Goal: Task Accomplishment & Management: Use online tool/utility

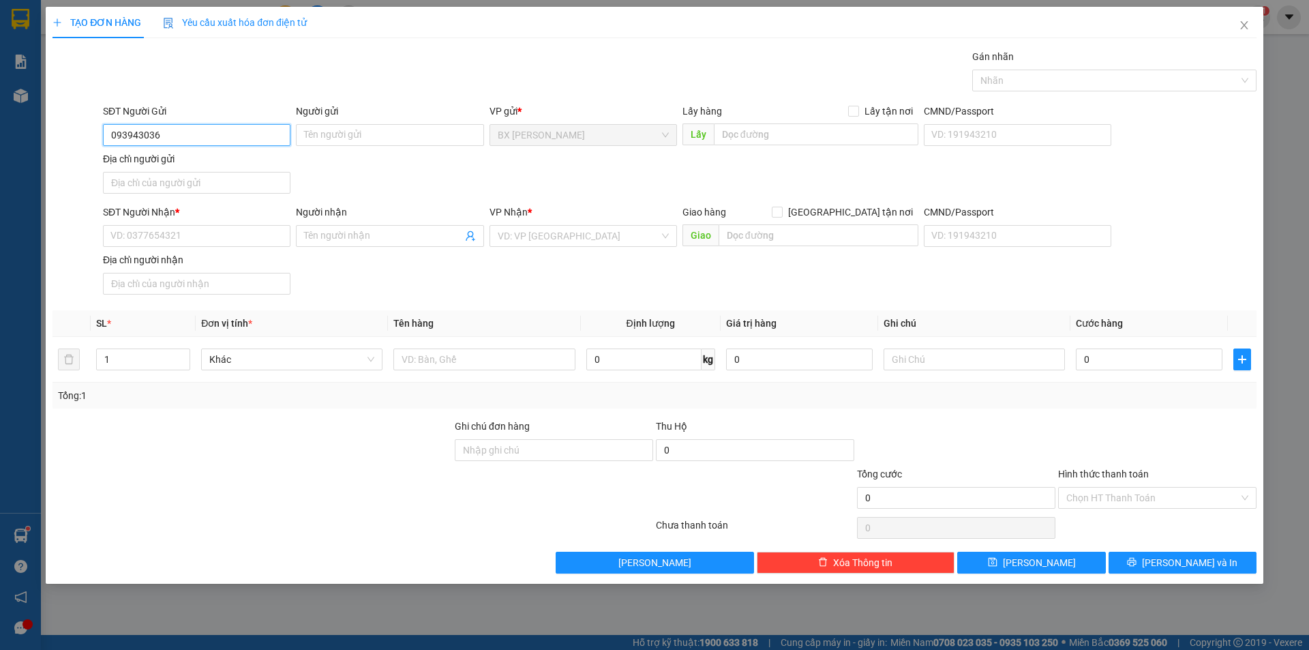
type input "0939430363"
click at [203, 166] on div "0939430363 - THẢO" at bounding box center [196, 162] width 171 height 15
type input "THẢO"
type input "0939430363"
click at [210, 248] on div "SĐT Người Nhận * VD: 0377654321" at bounding box center [197, 229] width 188 height 48
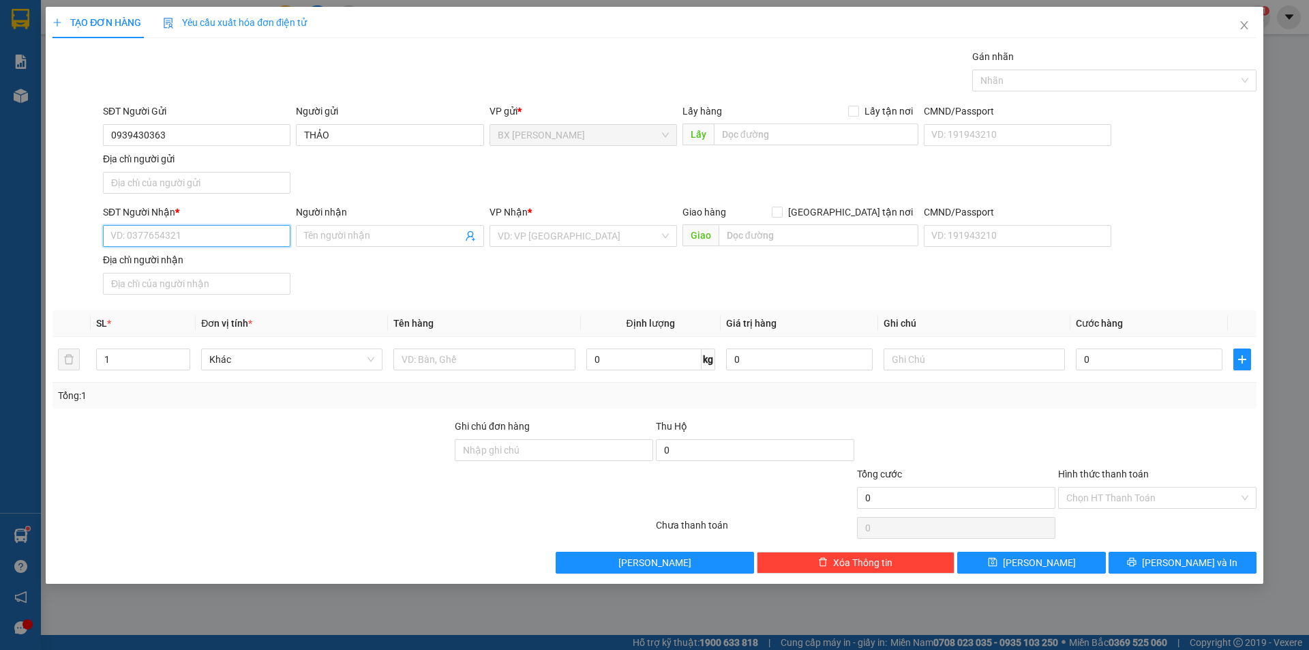
click at [210, 245] on input "SĐT Người Nhận *" at bounding box center [197, 236] width 188 height 22
click at [225, 234] on input "SĐT Người Nhận *" at bounding box center [197, 236] width 188 height 22
type input "0983456737"
click at [207, 265] on div "0983456737 - TOÀN" at bounding box center [196, 263] width 171 height 15
type input "TOÀN"
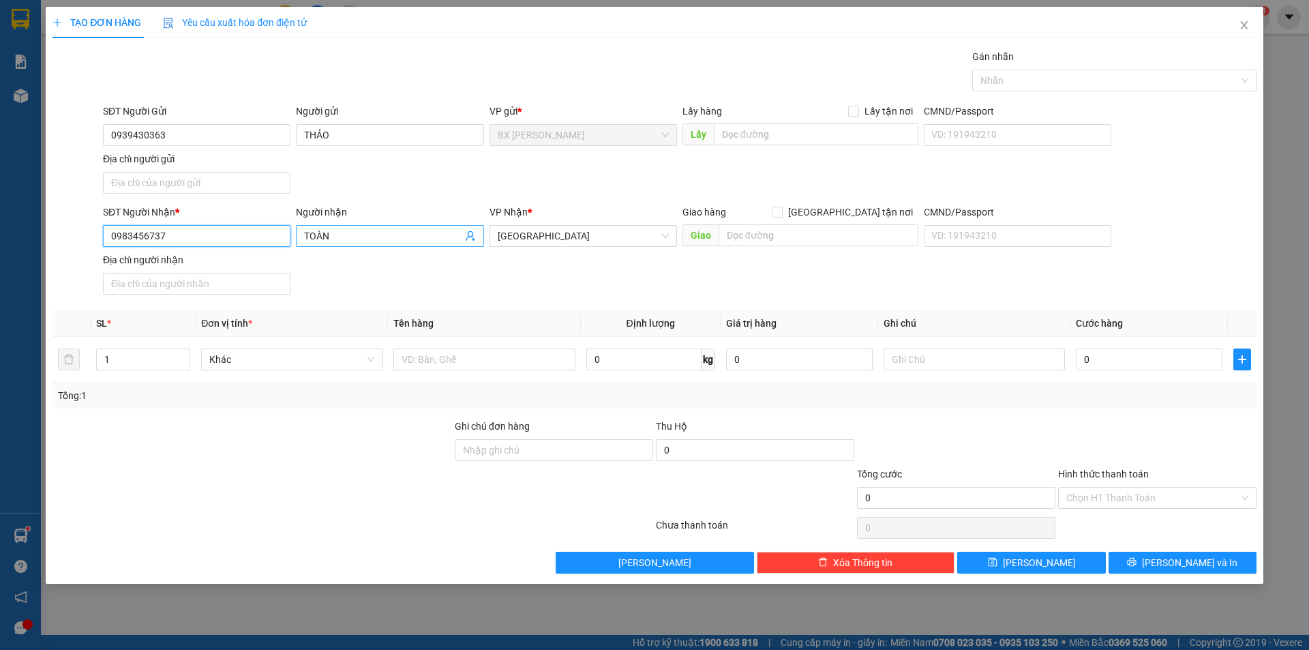
type input "0983456737"
click at [303, 237] on span "TOÀN" at bounding box center [390, 236] width 188 height 22
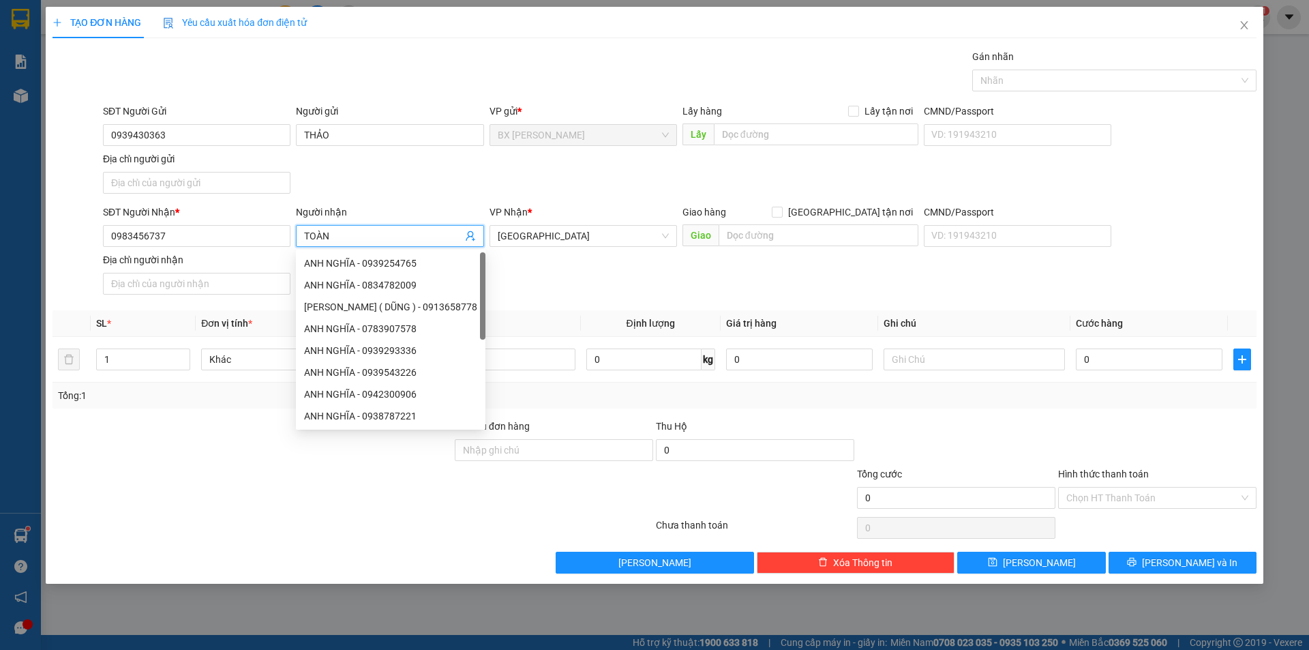
click at [306, 238] on input "TOÀN" at bounding box center [383, 235] width 158 height 15
type input "ANH TOÀN"
click at [303, 143] on input "THẢO" at bounding box center [390, 135] width 188 height 22
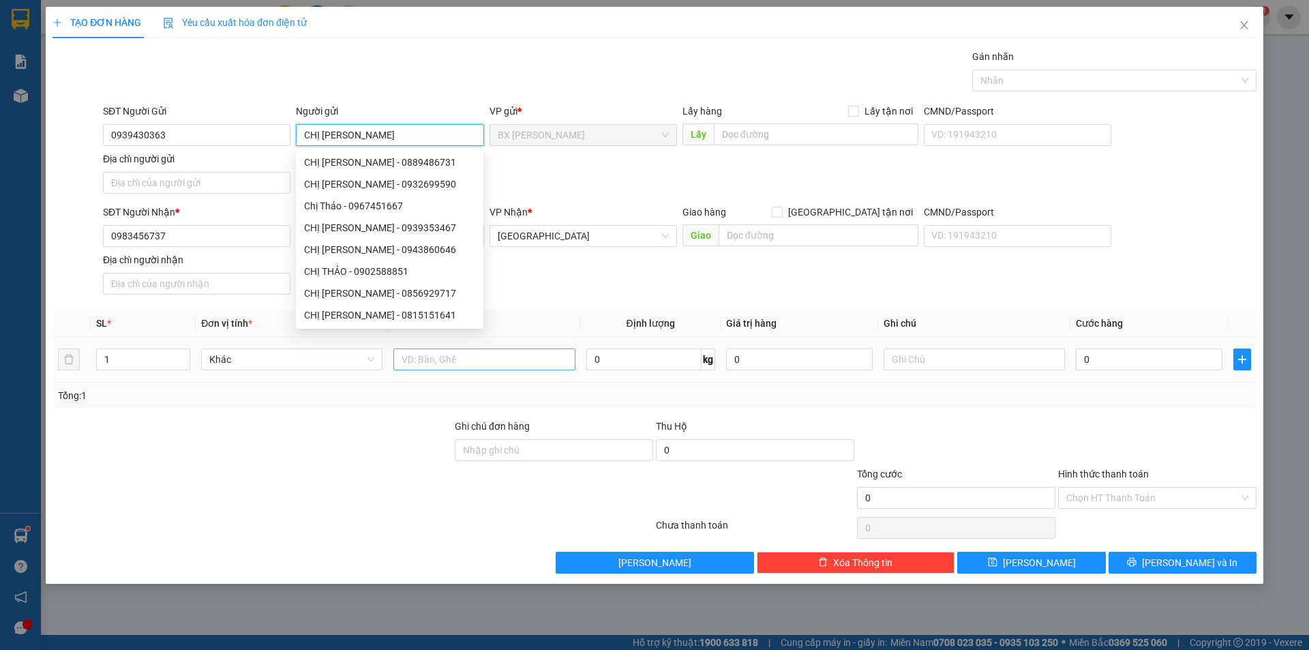
type input "CHỊ [PERSON_NAME]"
click at [511, 360] on input "text" at bounding box center [483, 359] width 181 height 22
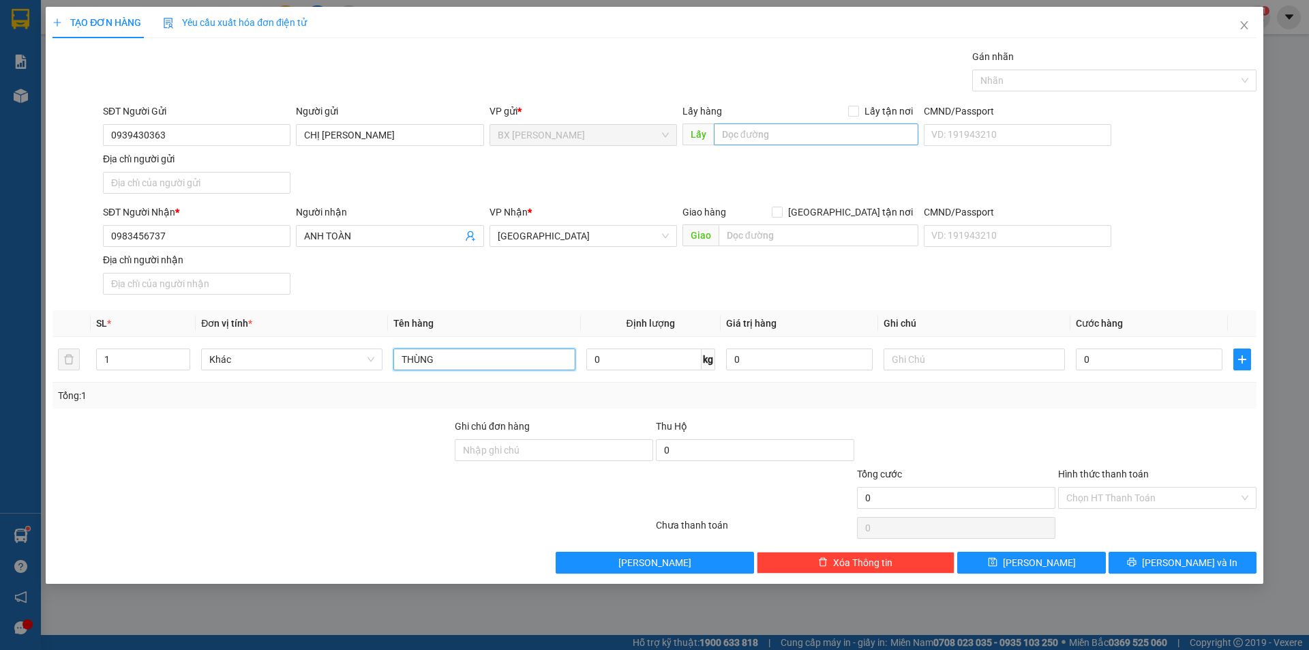
type input "THÙNG"
click at [777, 138] on input "text" at bounding box center [816, 134] width 205 height 22
type input "CHỢ MỸ HỘI"
click at [1161, 574] on div "TẠO ĐƠN HÀNG Yêu cầu xuất hóa đơn điện tử Transit Pickup Surcharge Ids Transit …" at bounding box center [655, 295] width 1218 height 577
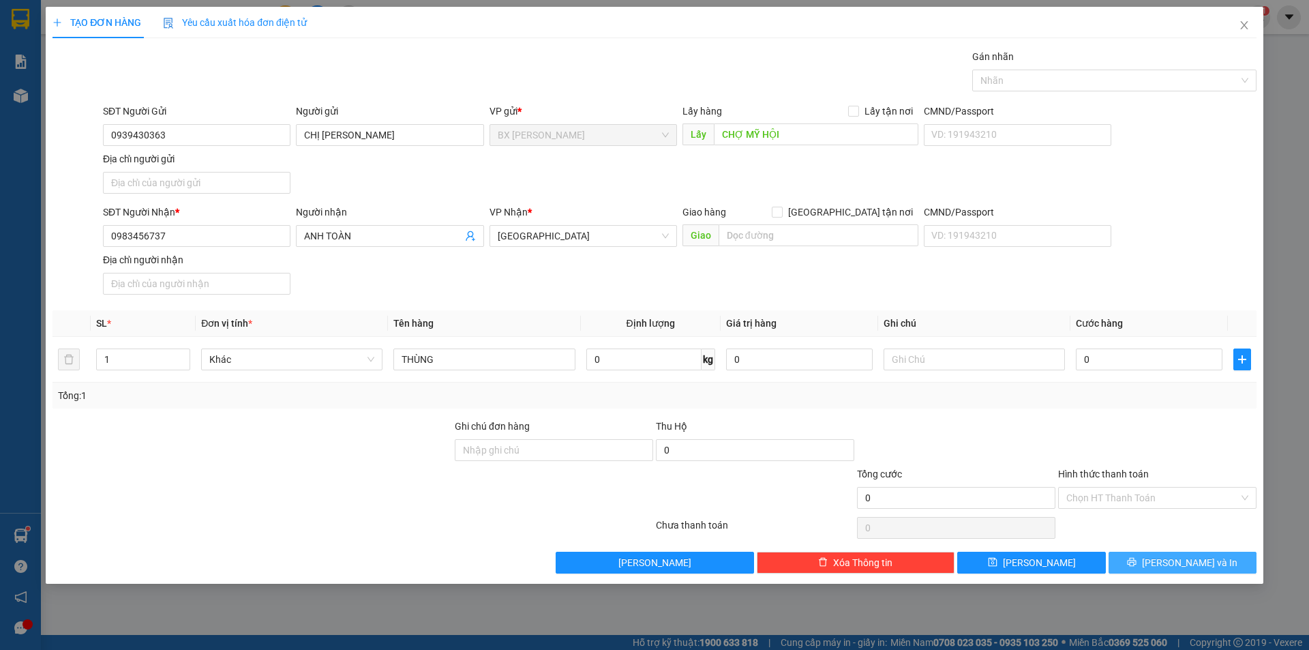
click at [1137, 566] on icon "printer" at bounding box center [1132, 562] width 9 height 9
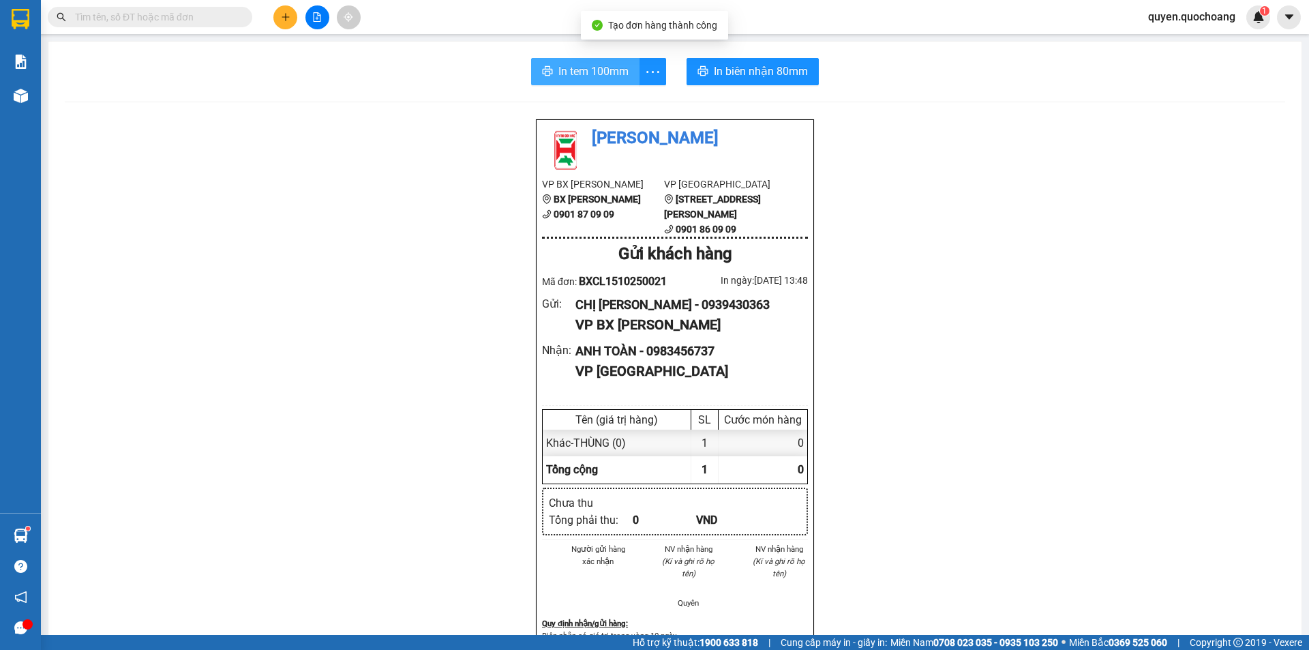
drag, startPoint x: 594, startPoint y: 69, endPoint x: 665, endPoint y: 48, distance: 74.0
click at [593, 69] on span "In tem 100mm" at bounding box center [594, 71] width 70 height 17
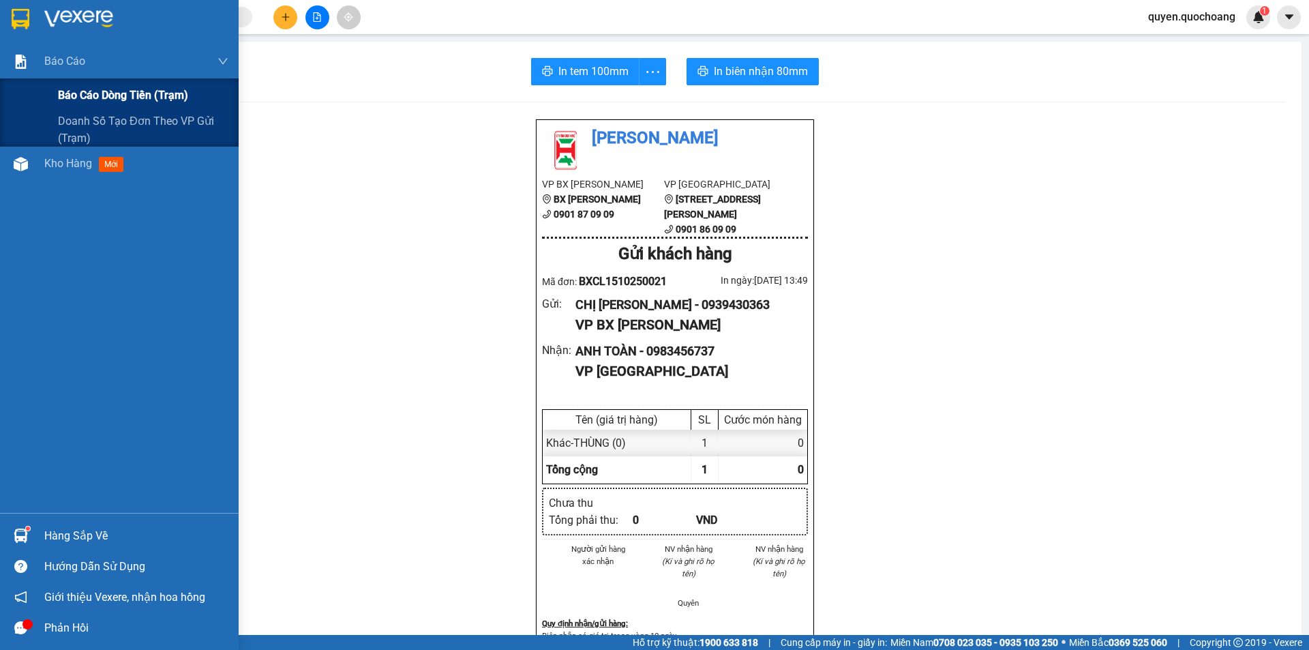
click at [74, 84] on div "Báo cáo dòng tiền (trạm)" at bounding box center [143, 95] width 170 height 34
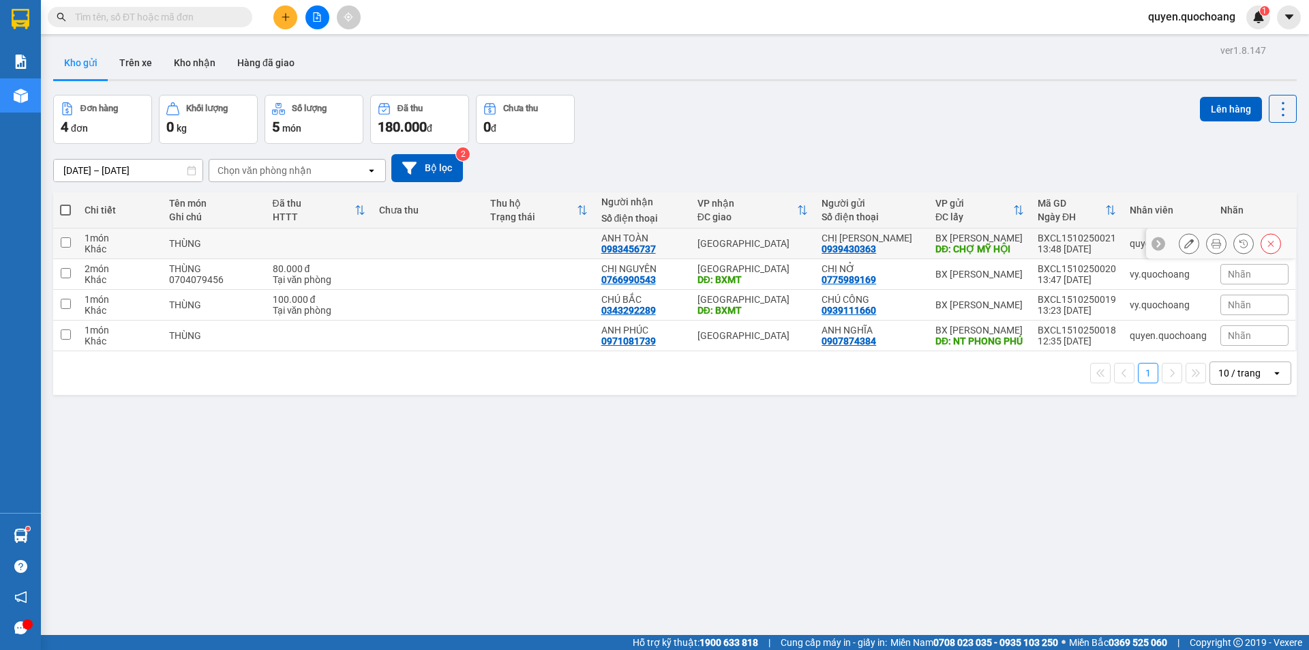
click at [873, 251] on div "0939430363" at bounding box center [849, 248] width 55 height 11
click at [1057, 351] on td "BXCL1510250018 12:35 [DATE]" at bounding box center [1077, 336] width 92 height 31
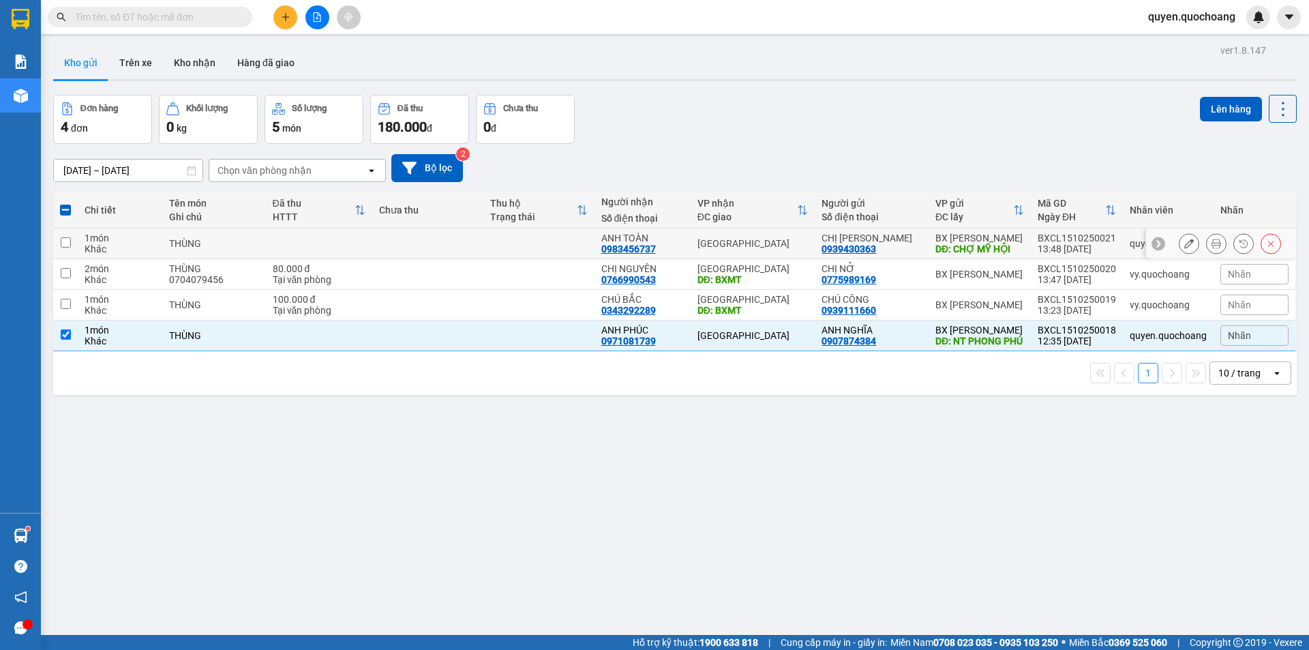
click at [1021, 239] on td "BX [PERSON_NAME]: CHỢ MỸ HỘI" at bounding box center [980, 243] width 102 height 31
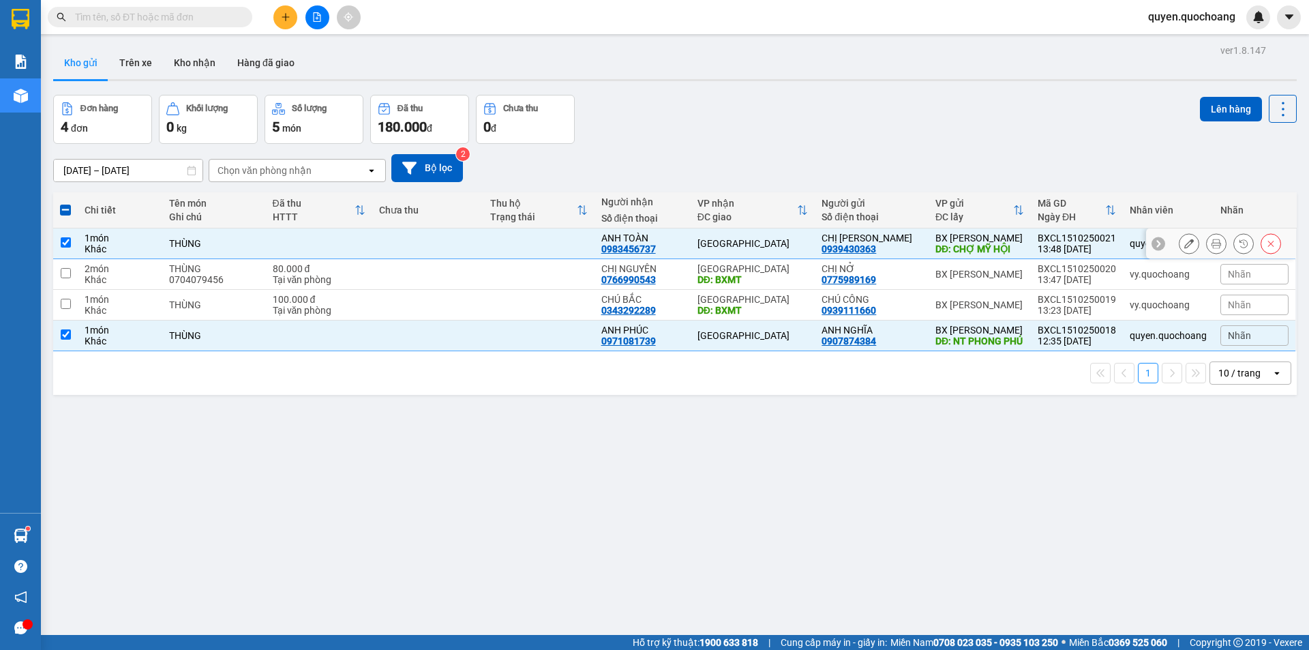
click at [984, 243] on div "DĐ: CHỢ MỸ HỘI" at bounding box center [980, 248] width 89 height 11
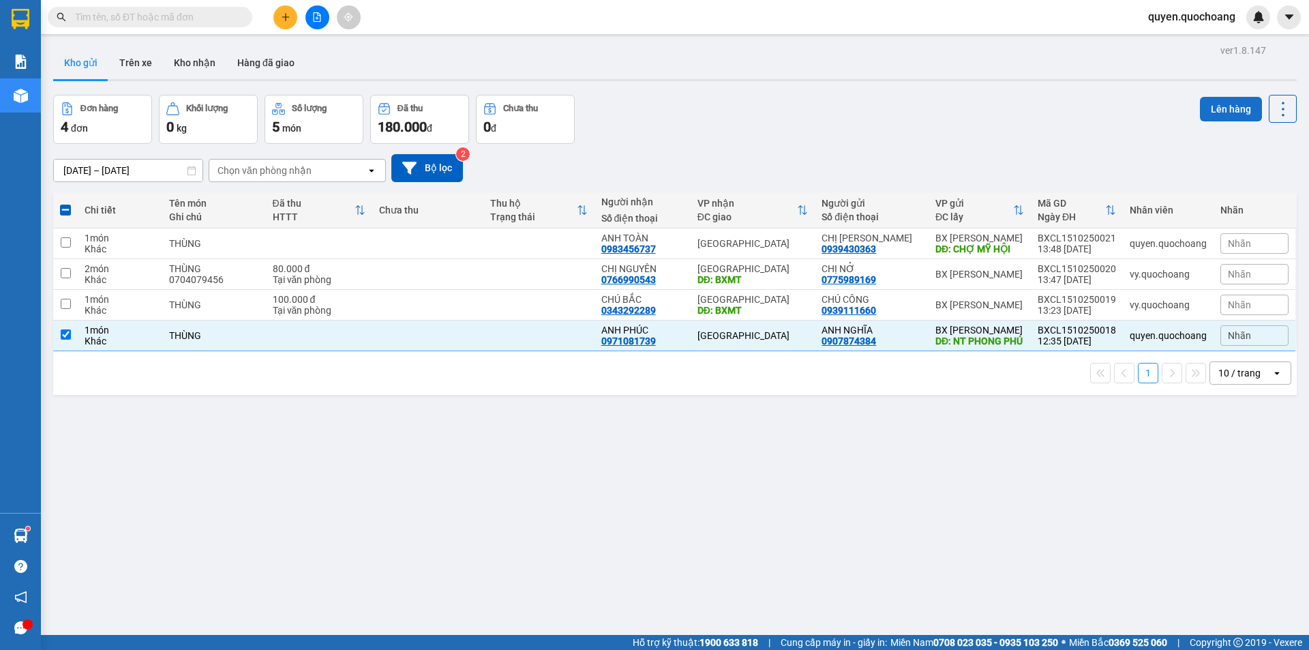
click at [1224, 113] on button "Lên hàng" at bounding box center [1231, 109] width 62 height 25
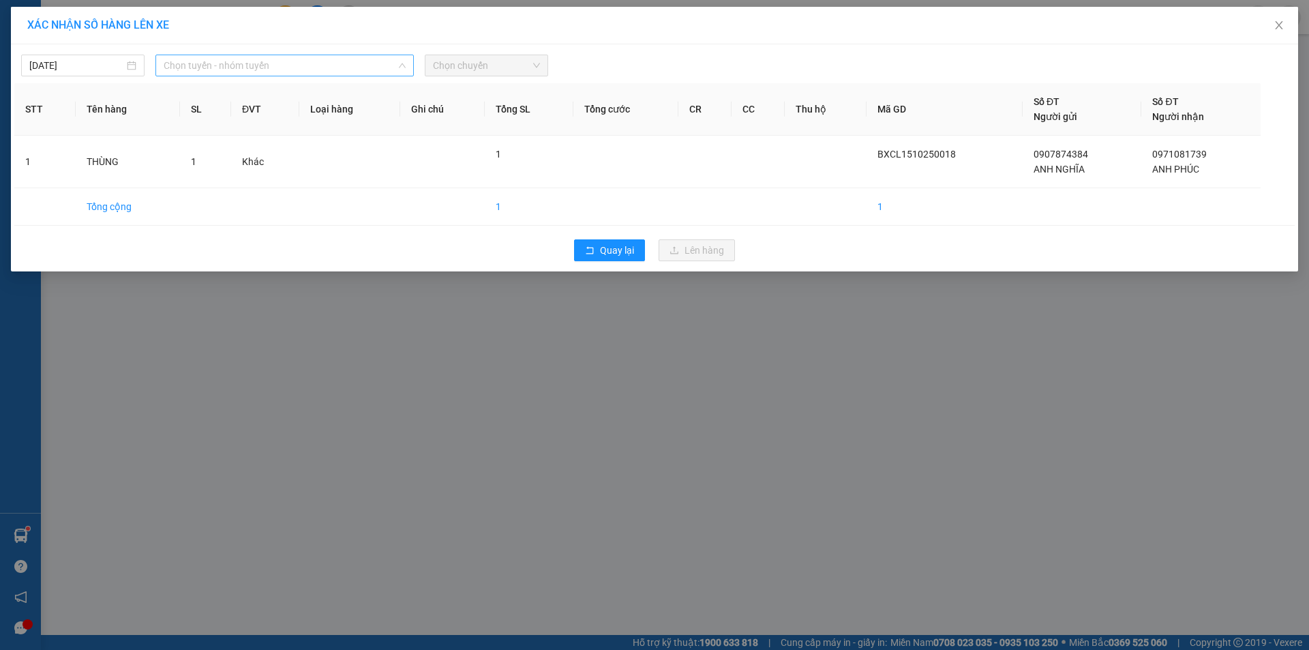
click at [336, 67] on span "Chọn tuyến - nhóm tuyến" at bounding box center [285, 65] width 242 height 20
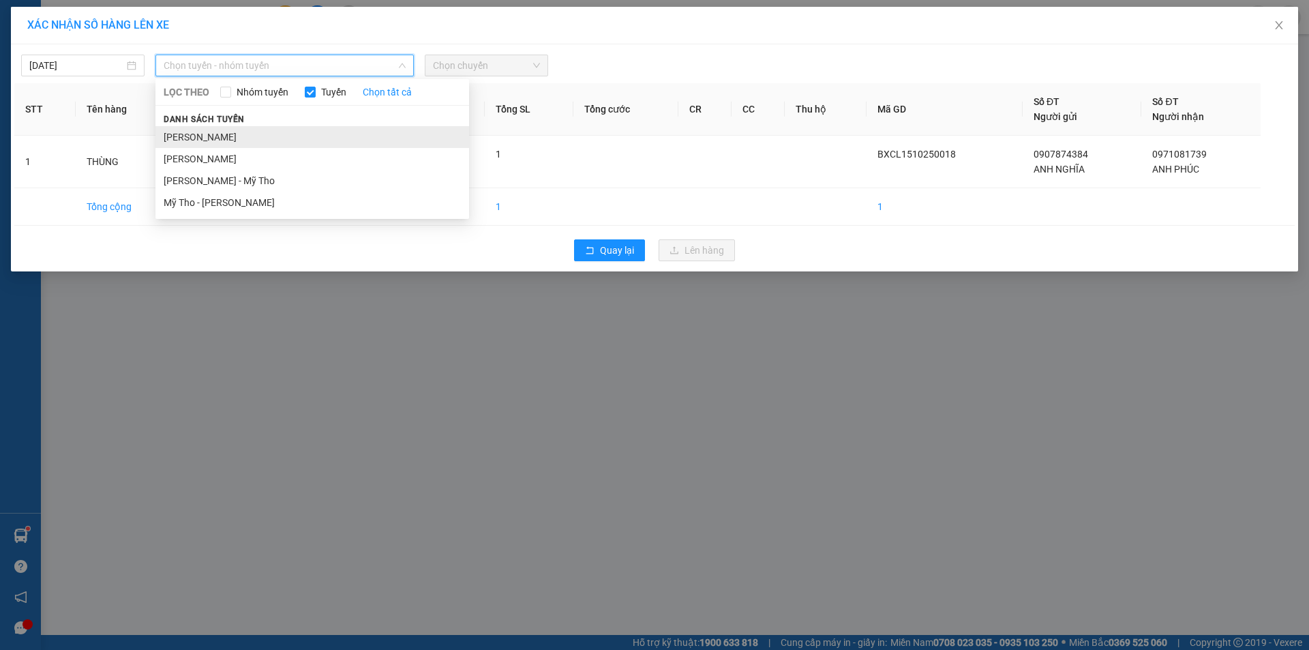
click at [281, 139] on li "[PERSON_NAME]" at bounding box center [312, 137] width 314 height 22
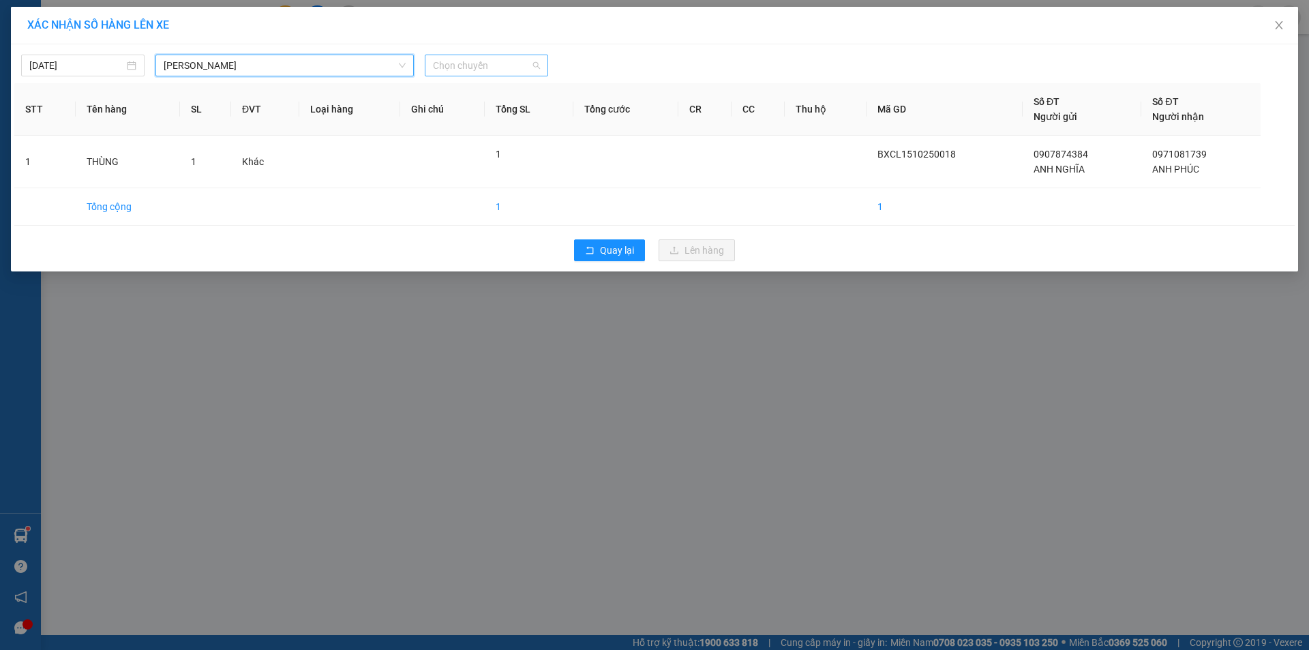
click at [471, 63] on span "Chọn chuyến" at bounding box center [486, 65] width 107 height 20
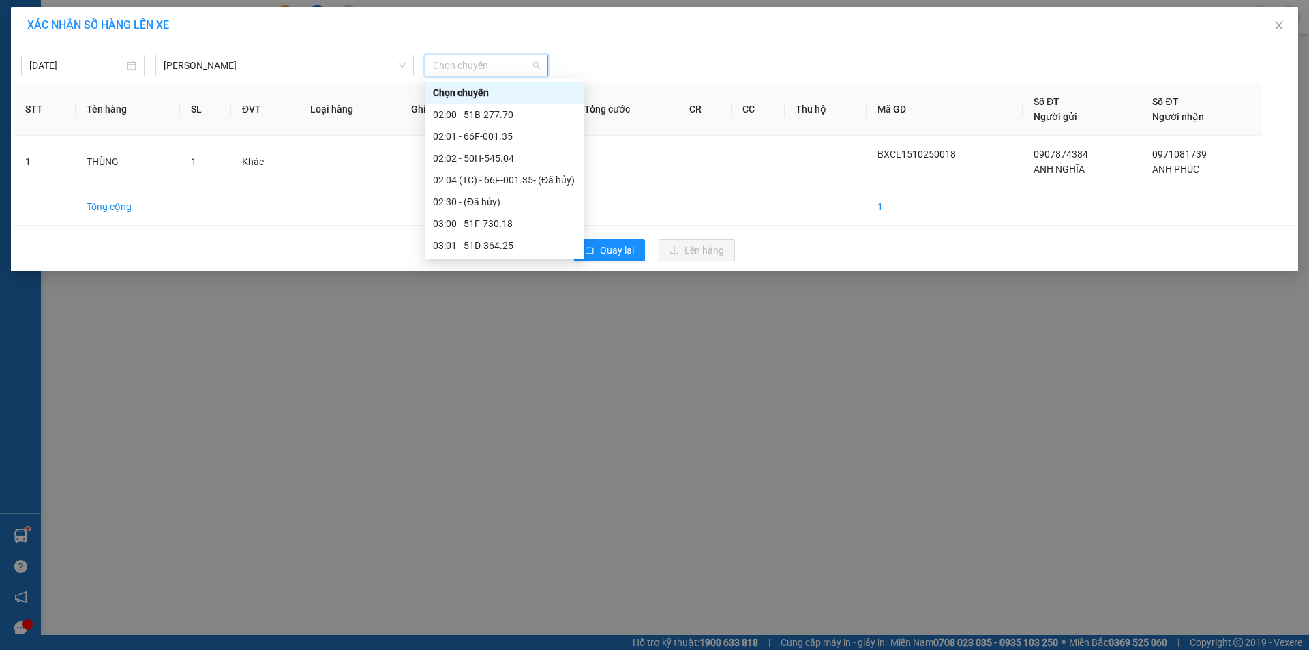
click at [492, 609] on div "13:00 - 51D-364.25" at bounding box center [504, 616] width 143 height 15
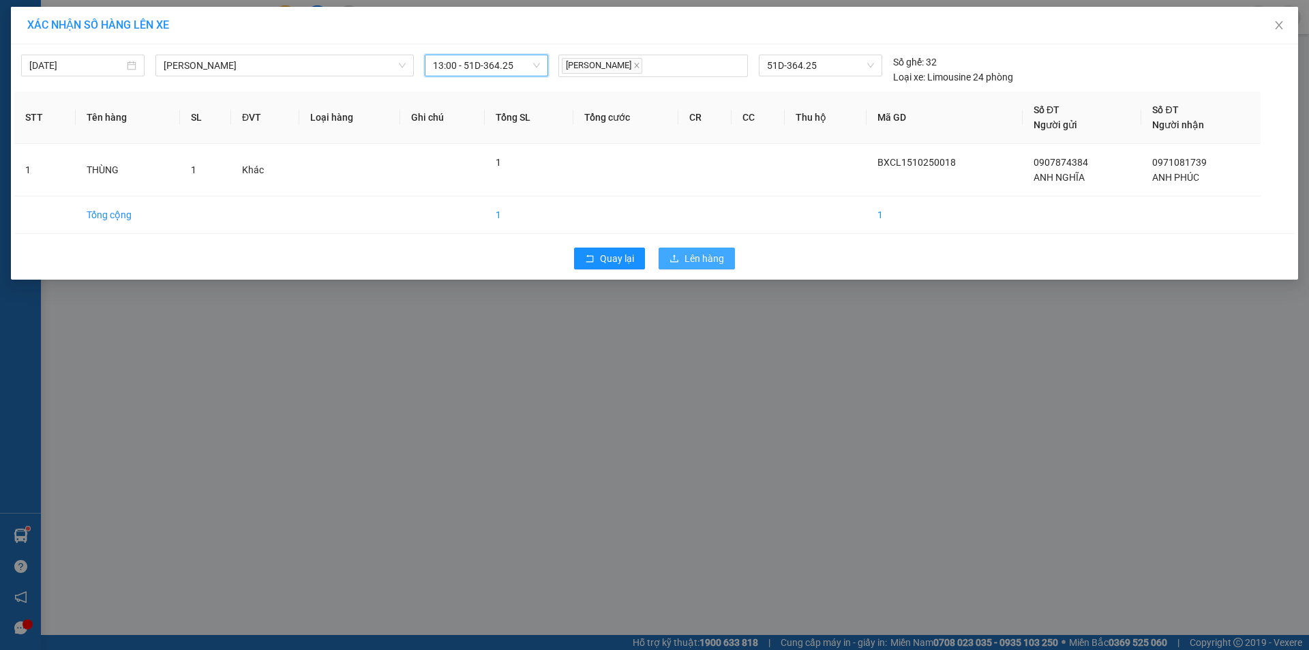
click at [724, 263] on span "Lên hàng" at bounding box center [705, 258] width 40 height 15
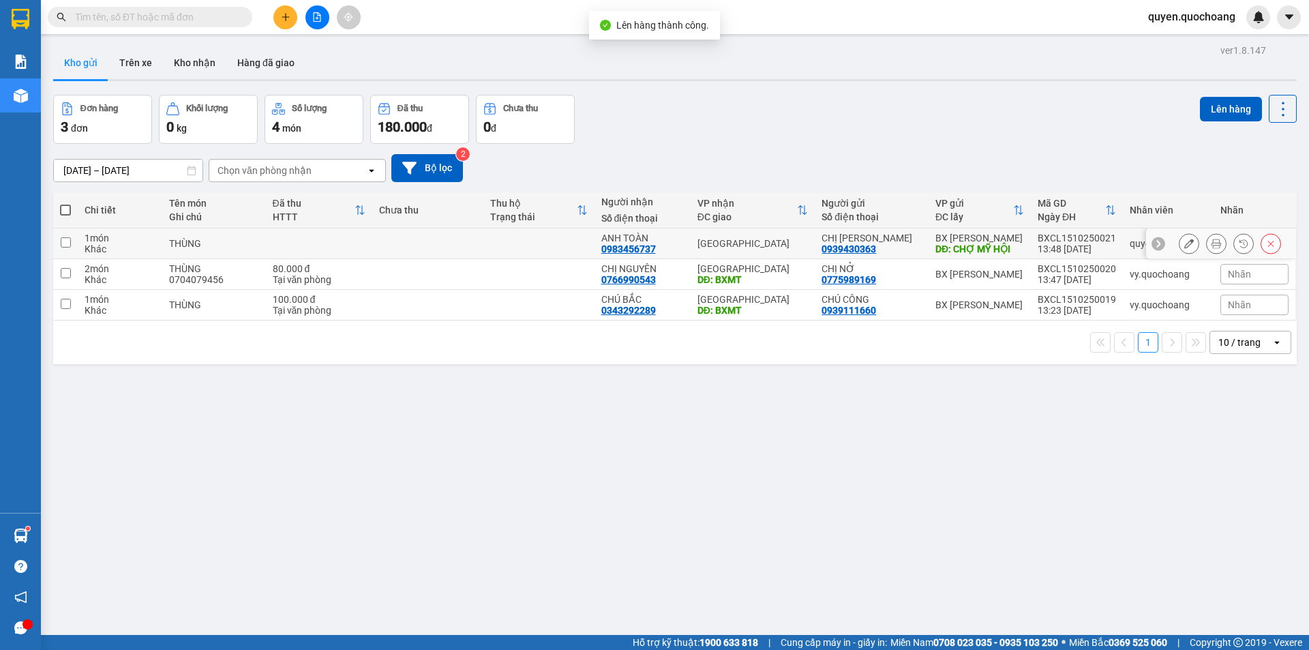
click at [966, 248] on div "DĐ: CHỢ MỸ HỘI" at bounding box center [980, 248] width 89 height 11
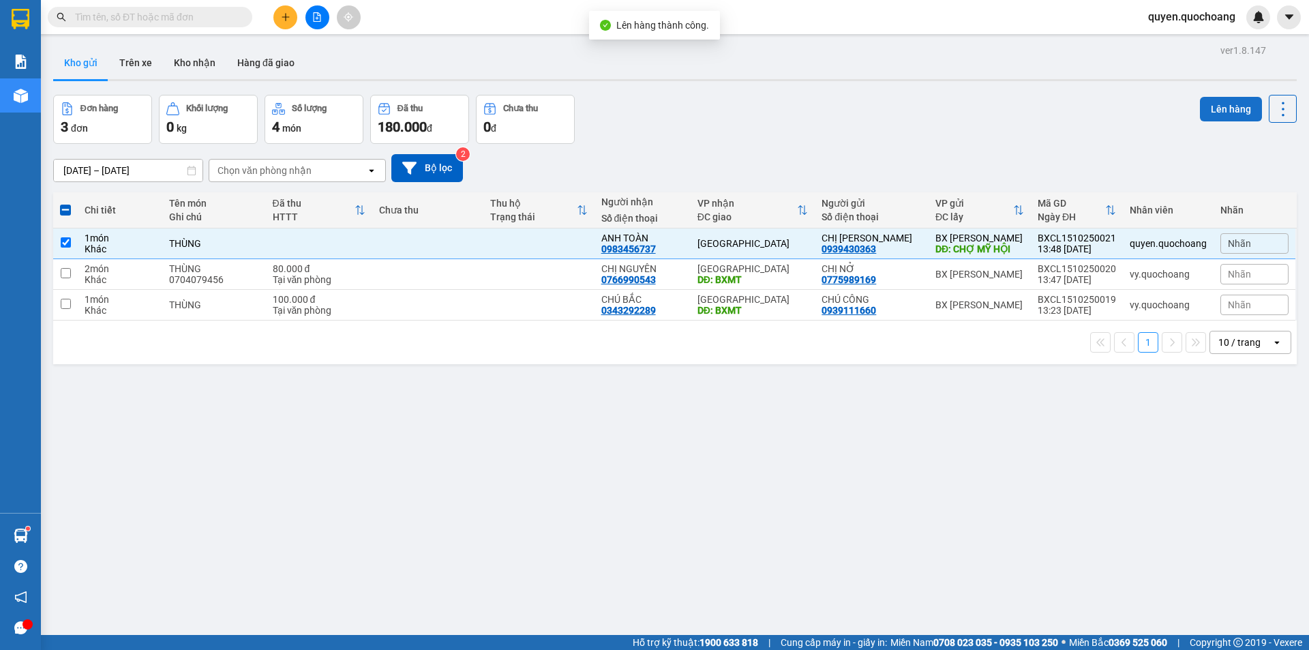
click at [1215, 105] on button "Lên hàng" at bounding box center [1231, 109] width 62 height 25
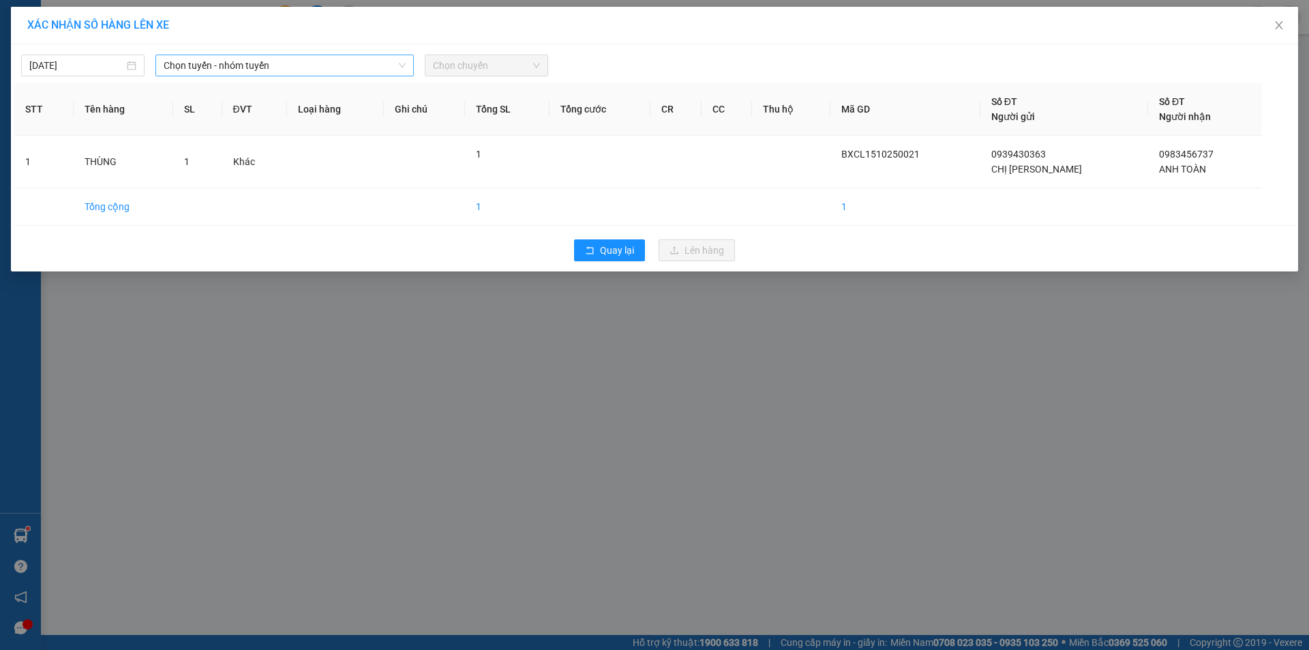
click at [391, 63] on span "Chọn tuyến - nhóm tuyến" at bounding box center [285, 65] width 242 height 20
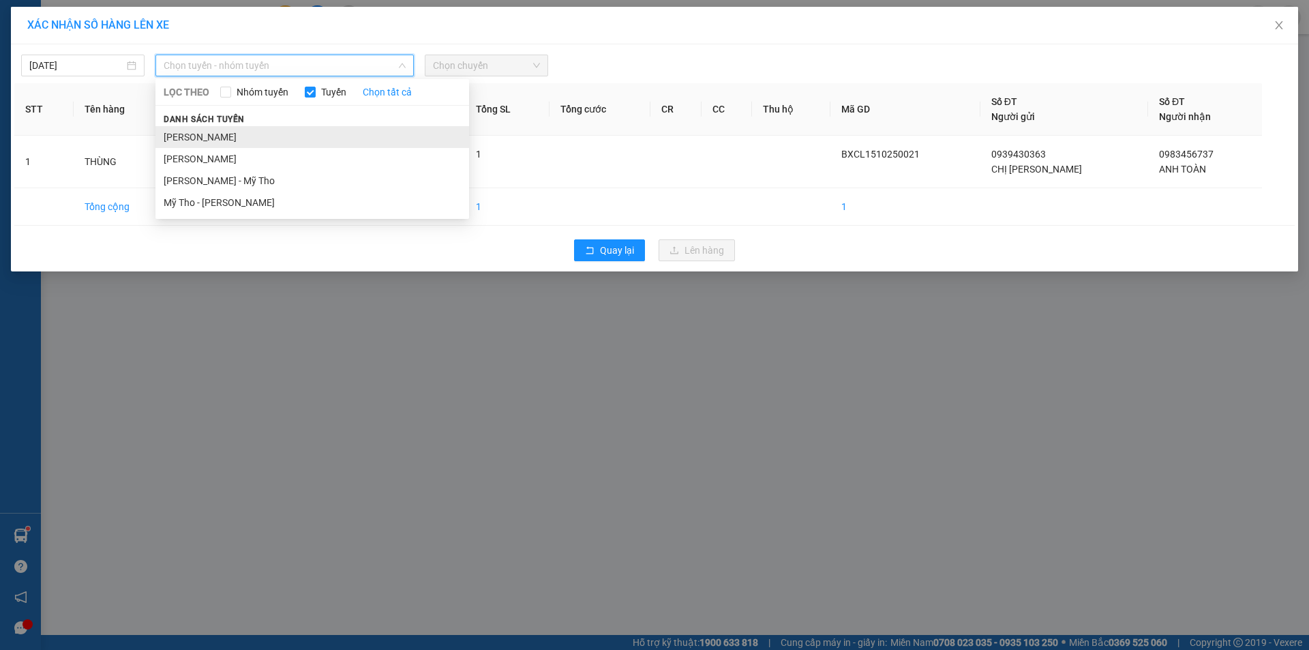
click at [327, 132] on li "[PERSON_NAME]" at bounding box center [312, 137] width 314 height 22
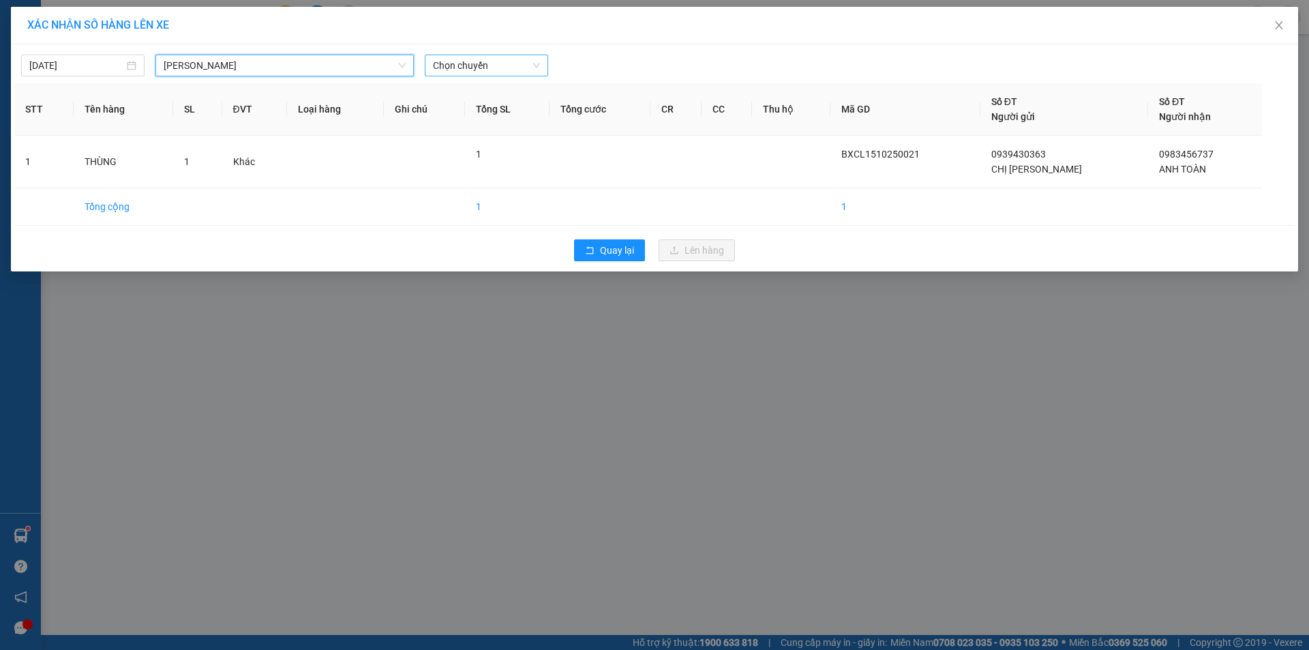
click at [466, 66] on span "Chọn chuyến" at bounding box center [486, 65] width 107 height 20
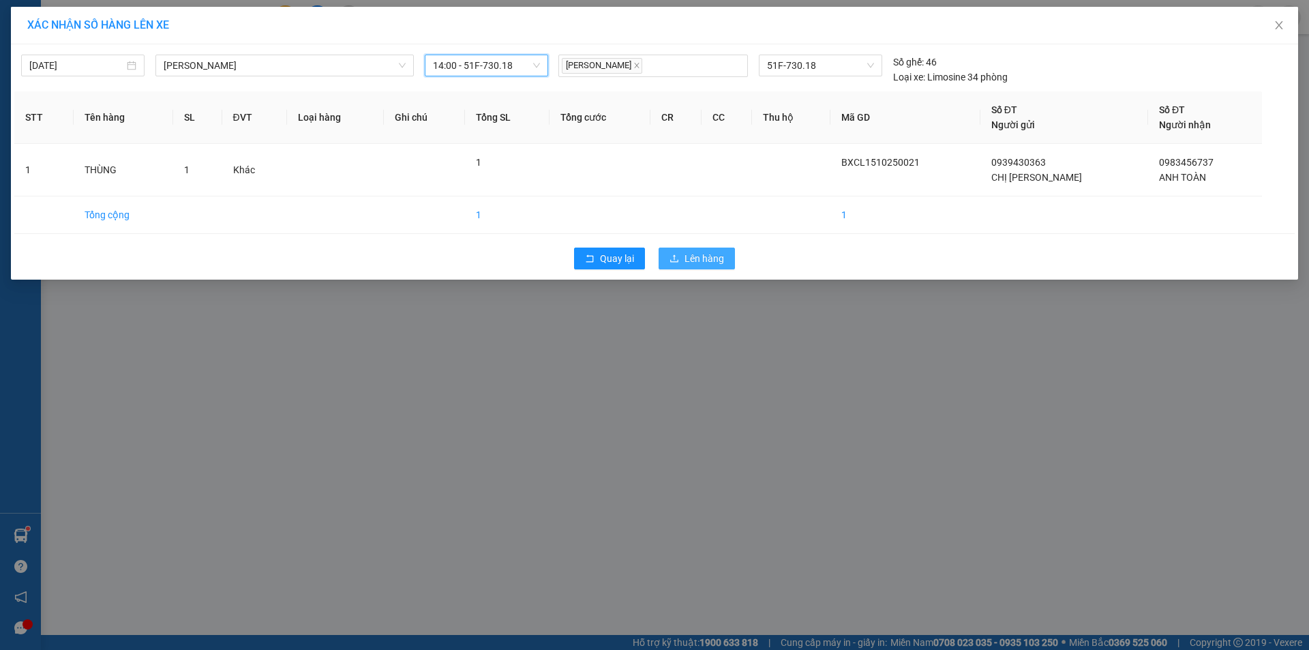
click at [679, 261] on icon "upload" at bounding box center [675, 259] width 10 height 10
